Goal: Task Accomplishment & Management: Manage account settings

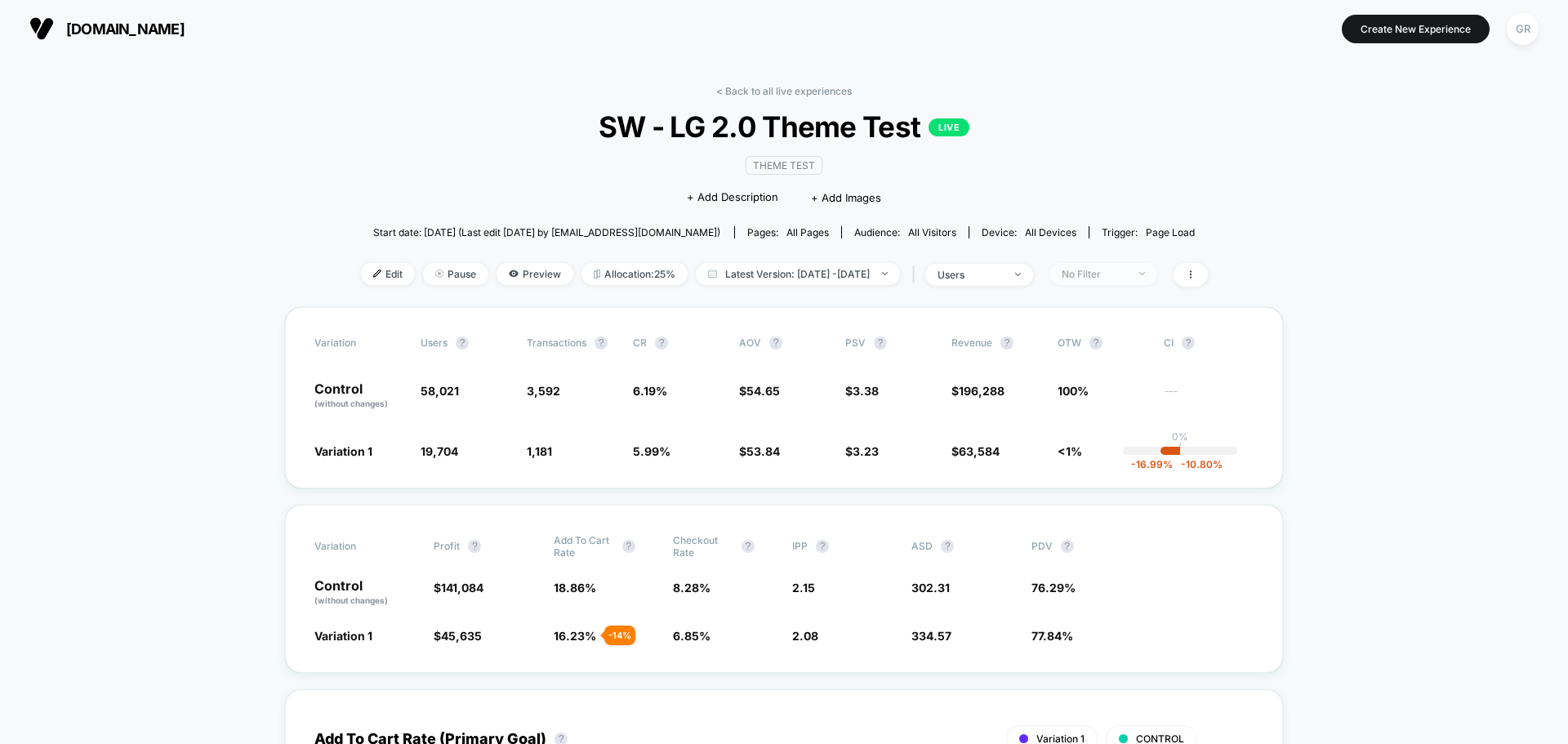
click at [1100, 273] on div "No Filter" at bounding box center [1095, 273] width 65 height 12
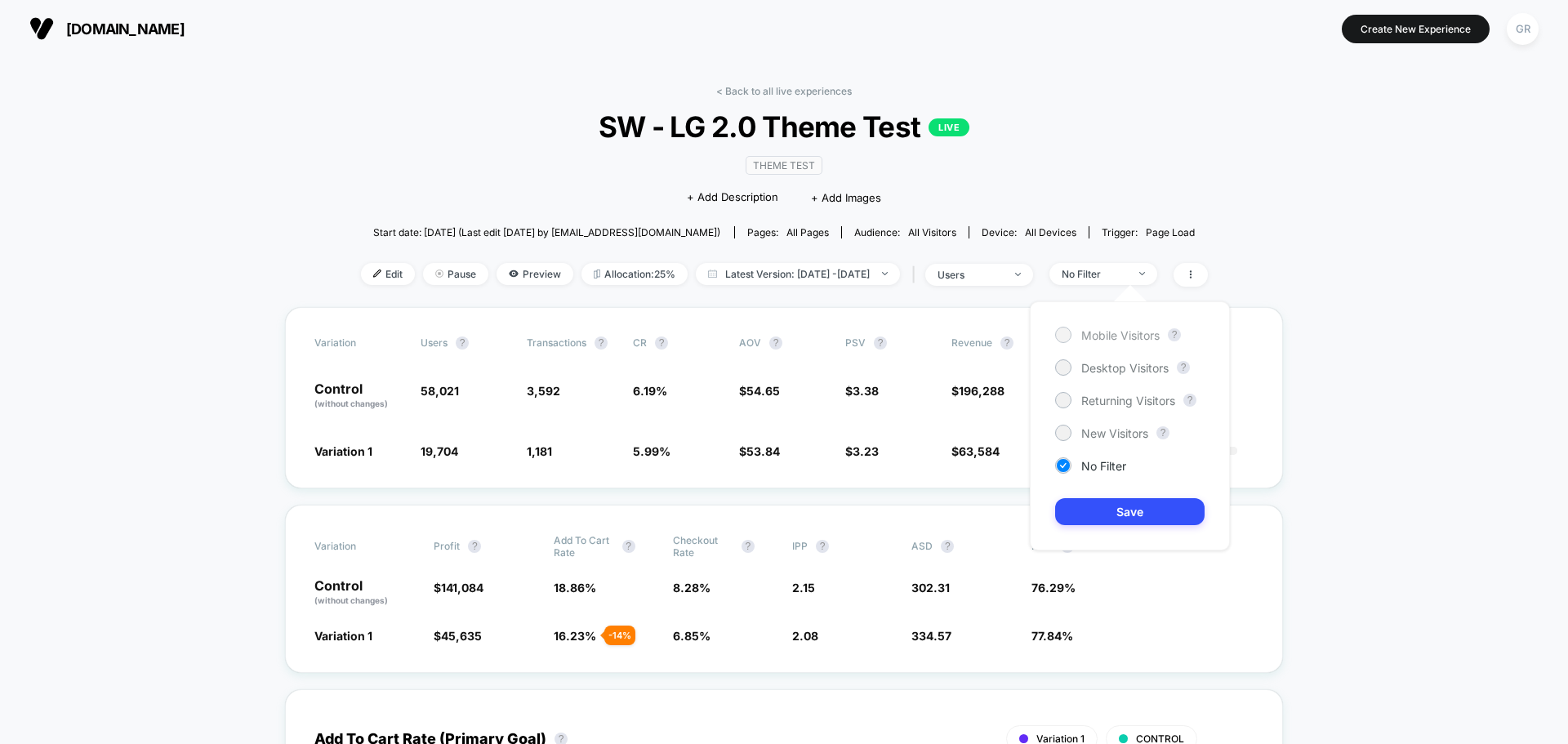
click at [1082, 332] on span "Mobile Visitors" at bounding box center [1120, 335] width 79 height 13
click at [1155, 512] on button "Save" at bounding box center [1130, 512] width 150 height 27
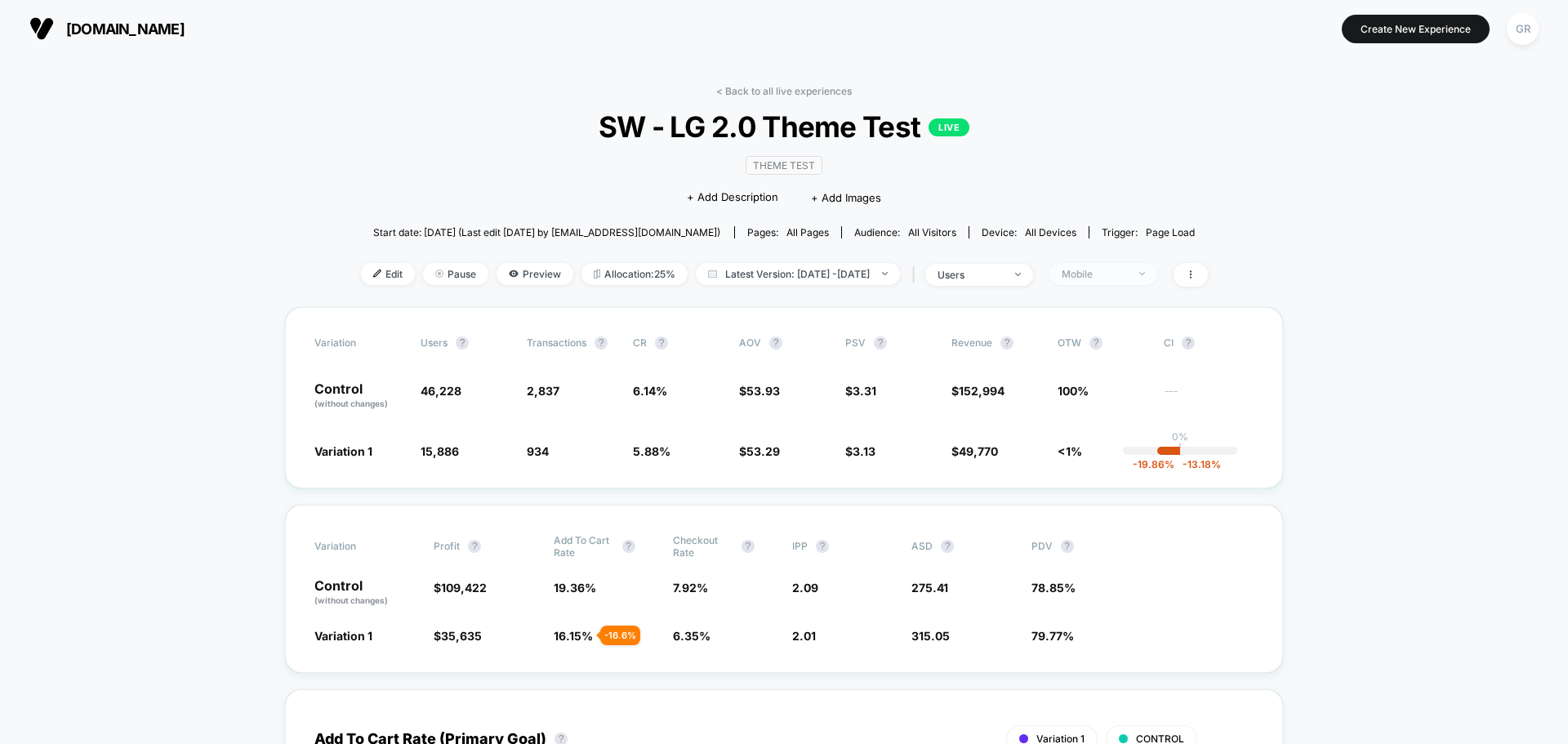
click at [1123, 275] on div "Mobile" at bounding box center [1095, 273] width 65 height 12
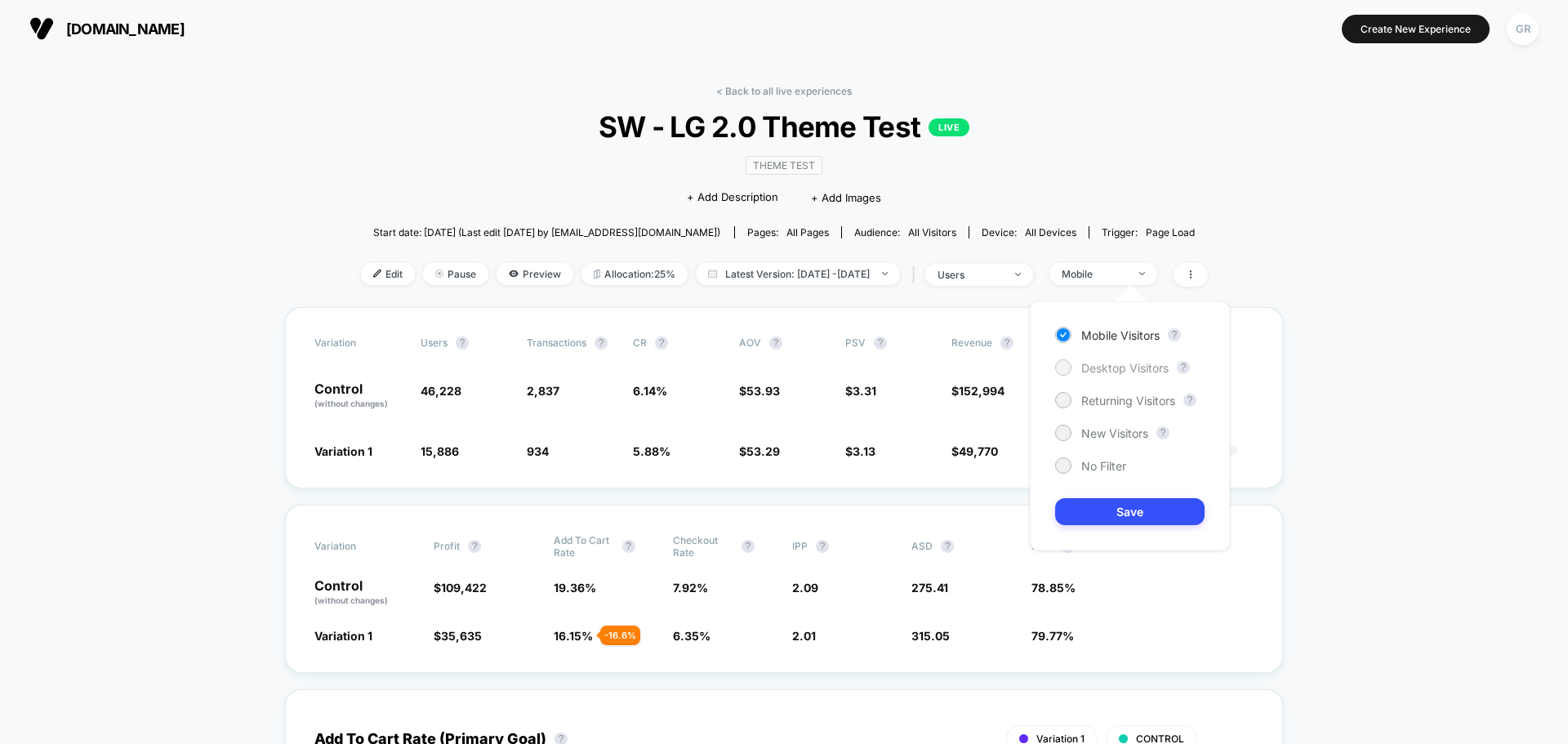
click at [1106, 366] on span "Desktop Visitors" at bounding box center [1124, 368] width 87 height 13
click at [1149, 502] on button "Save" at bounding box center [1130, 512] width 150 height 27
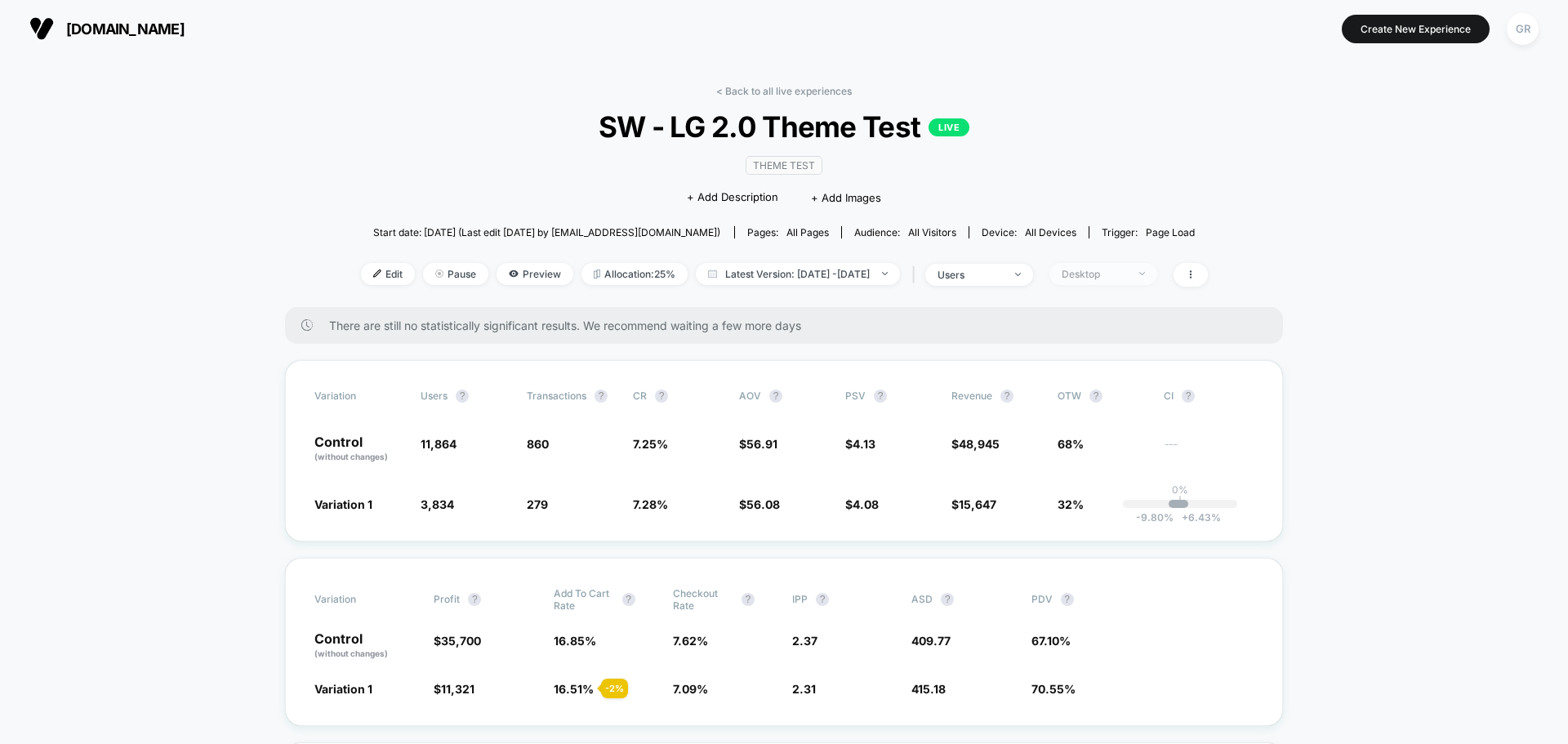
click at [1119, 271] on div "Desktop" at bounding box center [1095, 273] width 65 height 12
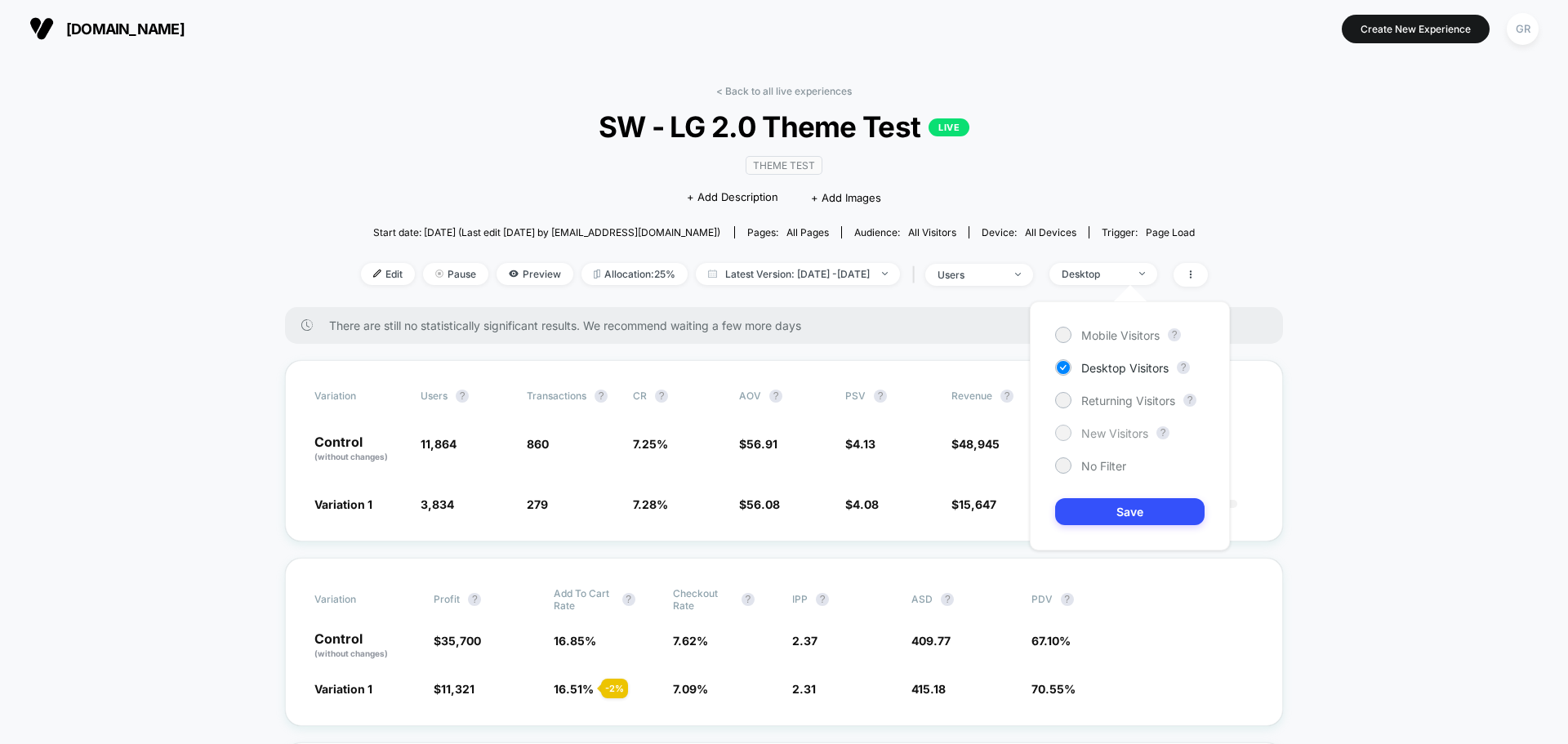
click at [1100, 438] on span "New Visitors" at bounding box center [1115, 433] width 67 height 13
click at [1095, 407] on div "Returning Visitors" at bounding box center [1115, 400] width 120 height 16
click at [1147, 505] on button "Save" at bounding box center [1130, 512] width 150 height 27
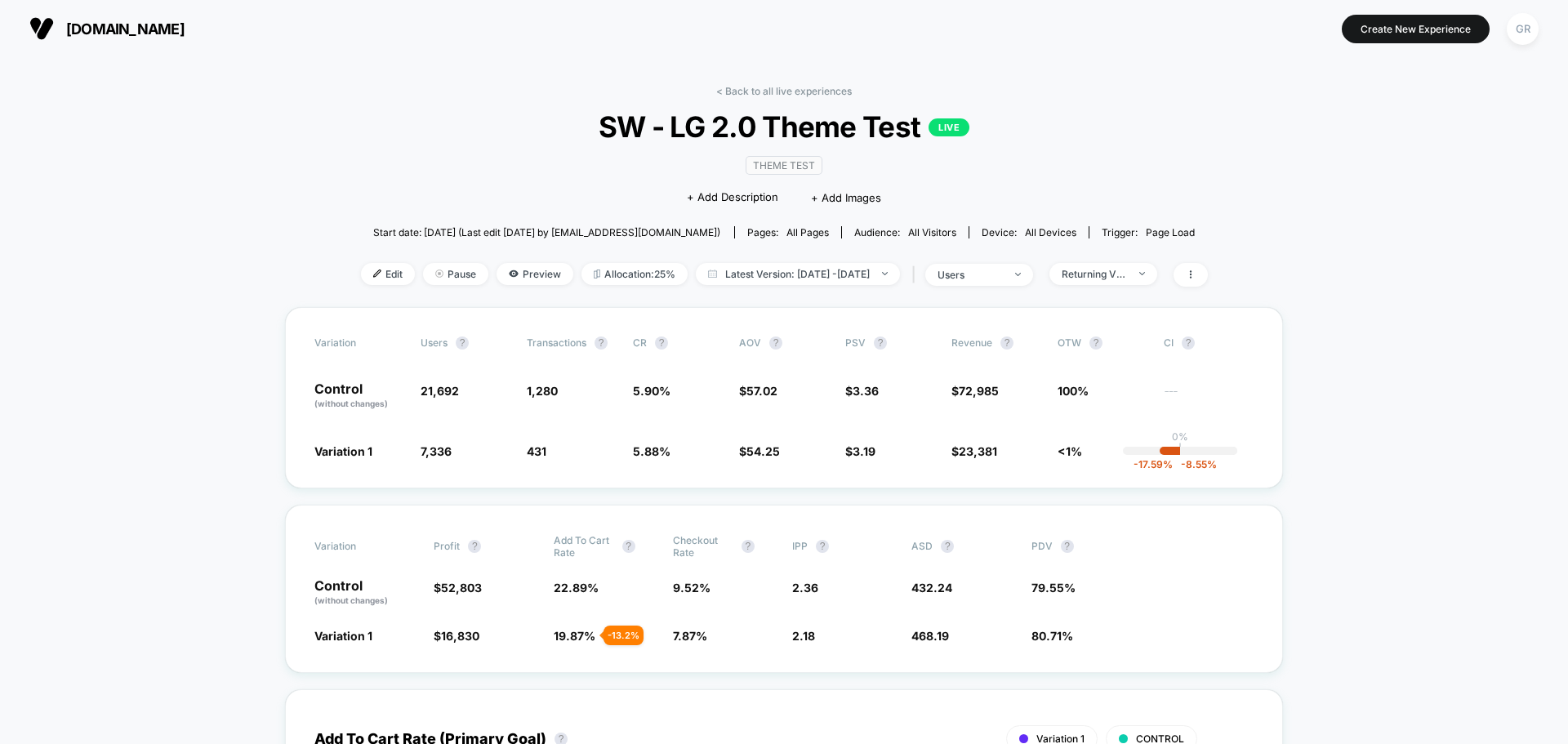
click at [1126, 261] on div "< Back to all live experiences SW - LG 2.0 Theme Test LIVE Theme Test Click to …" at bounding box center [784, 197] width 846 height 222
click at [1127, 273] on div "Returning Visitors" at bounding box center [1095, 273] width 65 height 12
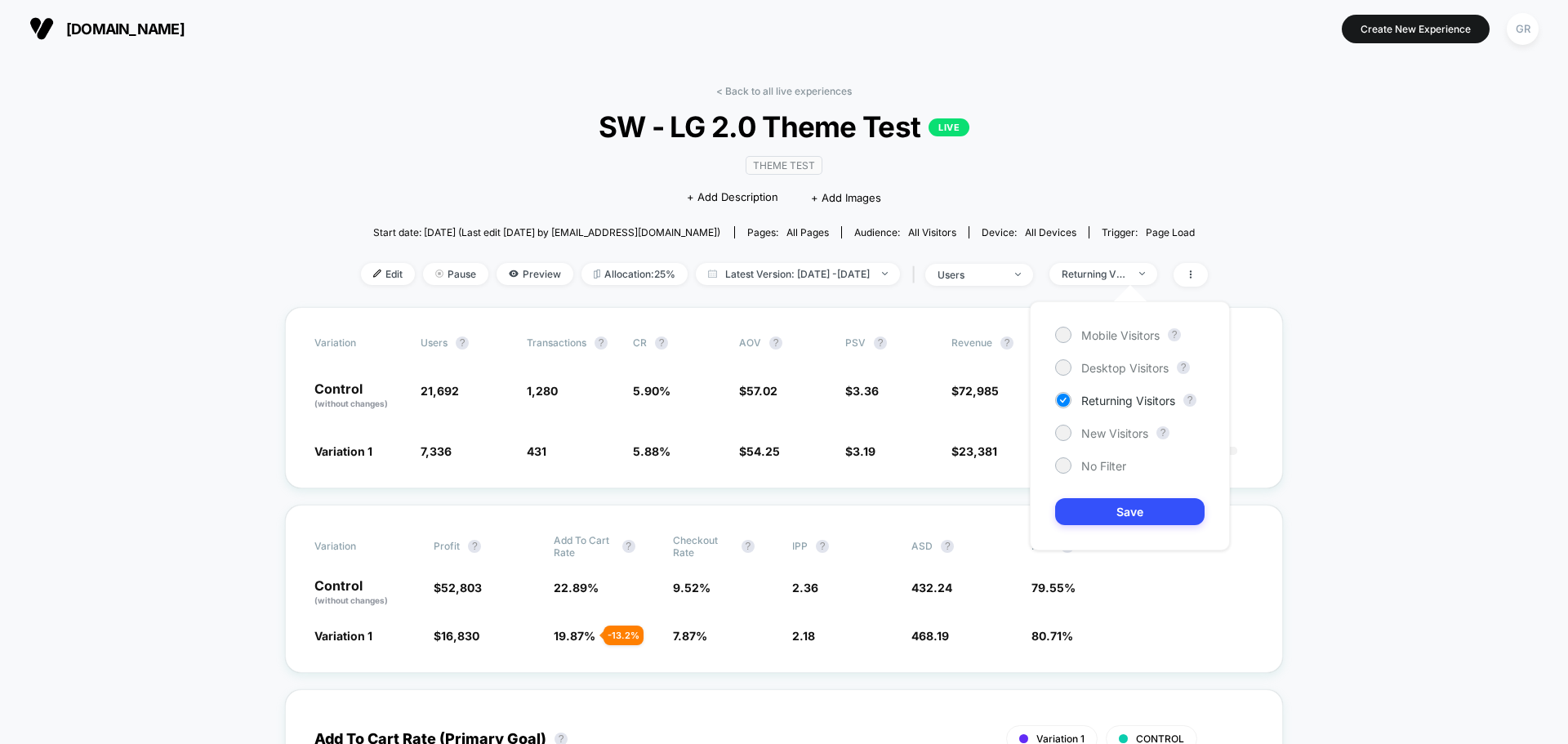
drag, startPoint x: 1105, startPoint y: 432, endPoint x: 1137, endPoint y: 478, distance: 56.0
click at [1104, 433] on span "New Visitors" at bounding box center [1115, 433] width 67 height 13
click at [1149, 507] on button "Save" at bounding box center [1130, 512] width 150 height 27
